Goal: Transaction & Acquisition: Purchase product/service

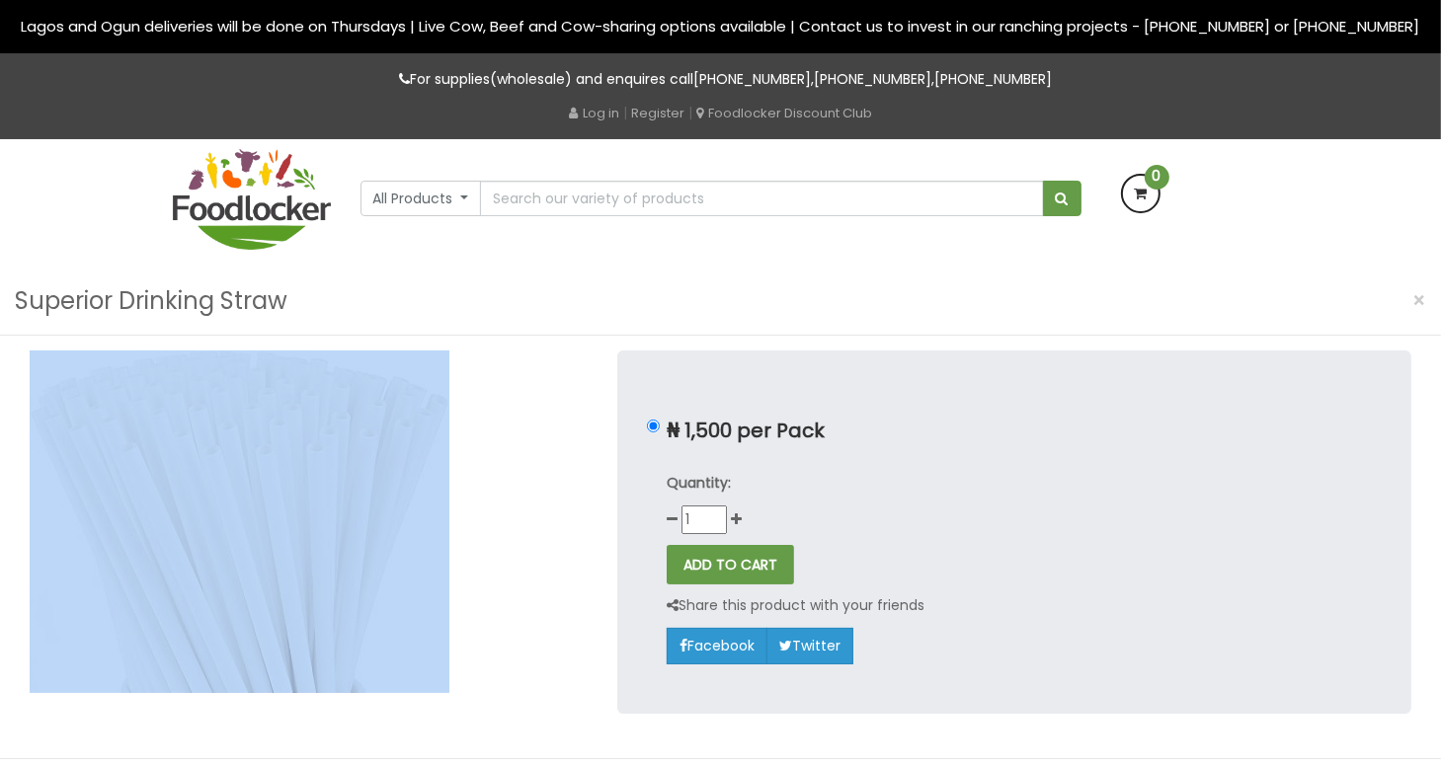
click at [350, 454] on img at bounding box center [240, 522] width 420 height 343
drag, startPoint x: 0, startPoint y: 0, endPoint x: 350, endPoint y: 454, distance: 573.3
click at [350, 454] on img at bounding box center [240, 522] width 420 height 343
click at [660, 426] on input "₦ 1,500 per Pack" at bounding box center [653, 426] width 13 height 13
click at [551, 450] on div at bounding box center [309, 547] width 588 height 392
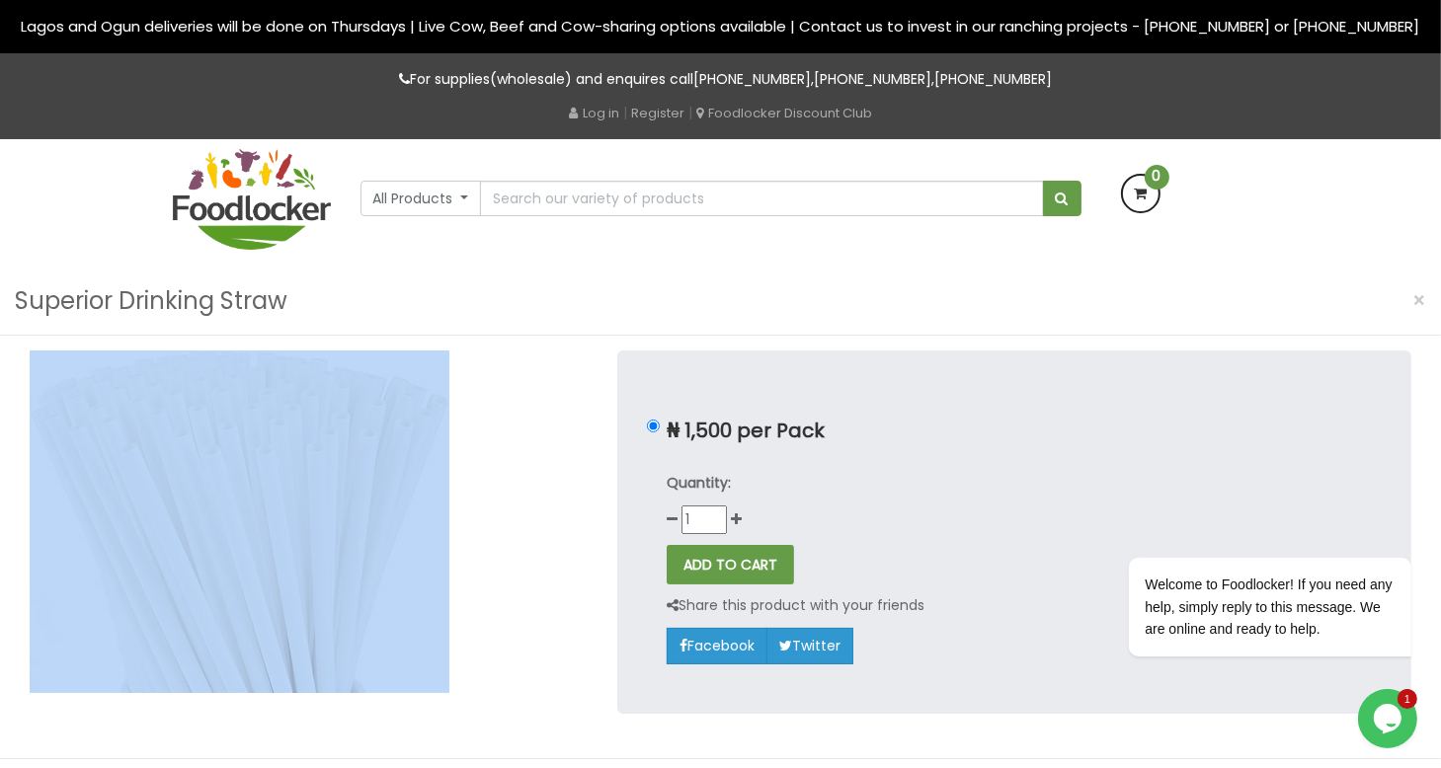
click at [551, 450] on div at bounding box center [309, 547] width 588 height 392
